Goal: Navigation & Orientation: Find specific page/section

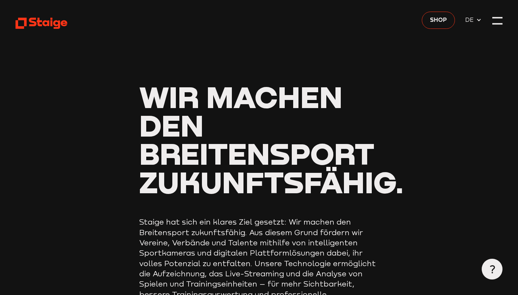
click at [473, 20] on span "DE" at bounding box center [470, 19] width 11 height 9
click at [472, 32] on span "EN" at bounding box center [470, 30] width 11 height 9
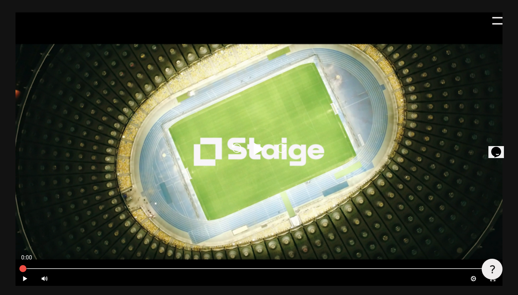
scroll to position [351, 0]
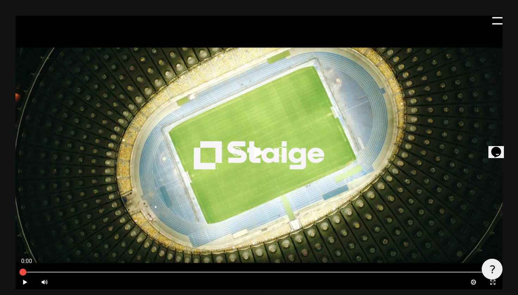
click at [250, 165] on div "Reload Play Reload" at bounding box center [259, 153] width 487 height 274
type input "0.8"
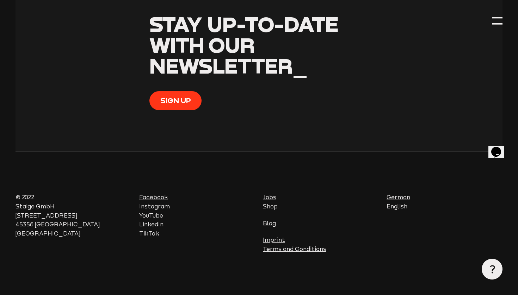
scroll to position [2625, 0]
click at [271, 198] on link "Jobs" at bounding box center [269, 197] width 13 height 6
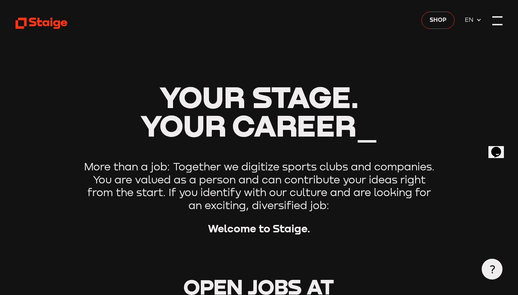
click at [498, 18] on div at bounding box center [497, 21] width 10 height 10
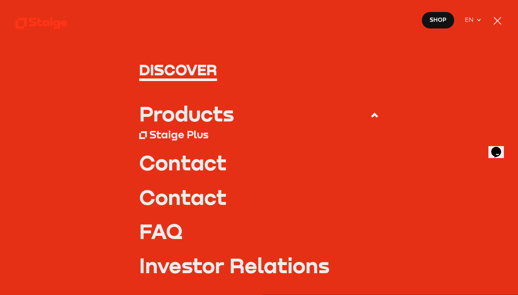
click at [172, 128] on div "Staige Plus" at bounding box center [259, 135] width 240 height 14
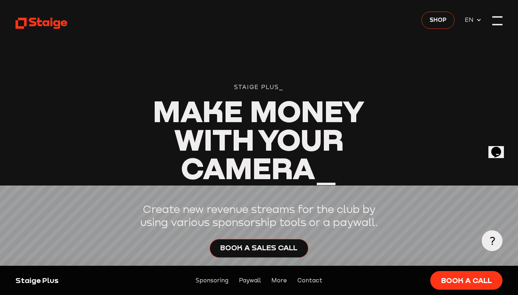
click at [497, 23] on div at bounding box center [497, 21] width 10 height 10
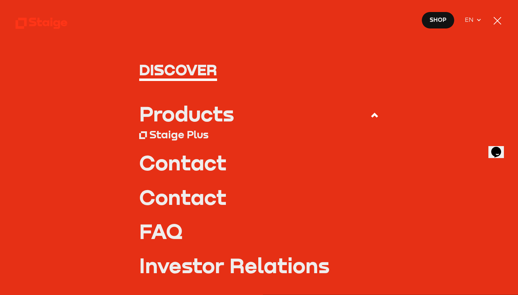
click at [373, 116] on use at bounding box center [374, 115] width 7 height 5
click at [0, 0] on input "Products" at bounding box center [0, 0] width 0 height 0
click at [181, 113] on div "Products" at bounding box center [186, 113] width 95 height 21
click at [0, 0] on input "Products" at bounding box center [0, 0] width 0 height 0
